Goal: Navigation & Orientation: Find specific page/section

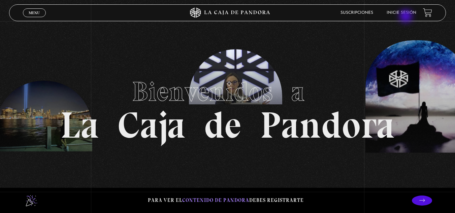
click at [406, 17] on li "Inicie sesión" at bounding box center [401, 12] width 30 height 10
click at [406, 12] on link "Inicie sesión" at bounding box center [401, 13] width 30 height 4
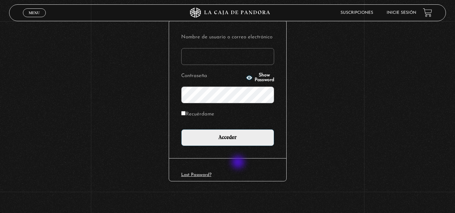
scroll to position [80, 0]
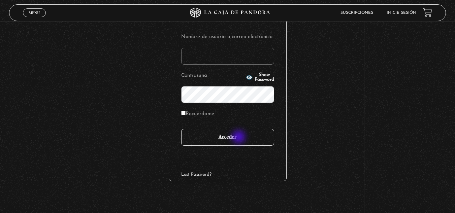
type input "[EMAIL_ADDRESS][DOMAIN_NAME]"
click at [239, 137] on input "Acceder" at bounding box center [227, 137] width 93 height 17
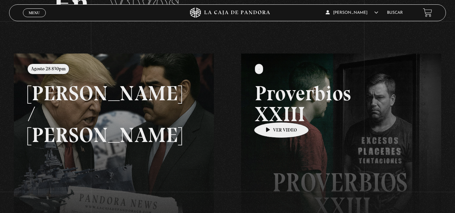
scroll to position [60, 0]
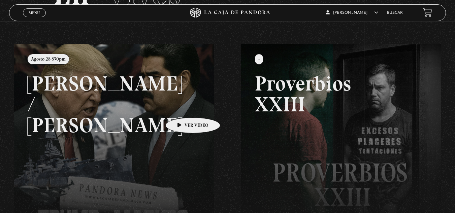
click at [182, 107] on link at bounding box center [241, 150] width 455 height 213
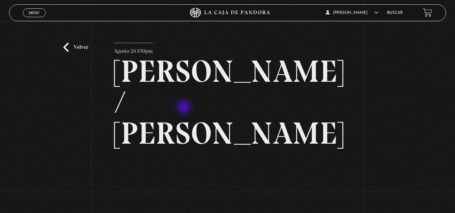
scroll to position [59, 0]
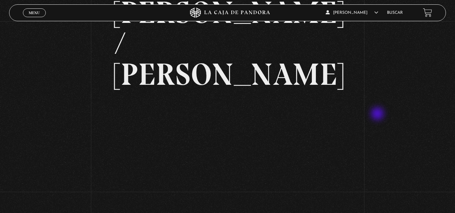
click at [378, 114] on div "Volver Agosto 28 830pm Trump / Maduro" at bounding box center [227, 101] width 455 height 279
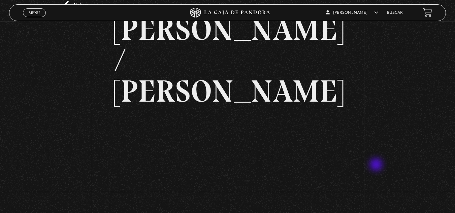
scroll to position [42, 0]
